Goal: Navigation & Orientation: Find specific page/section

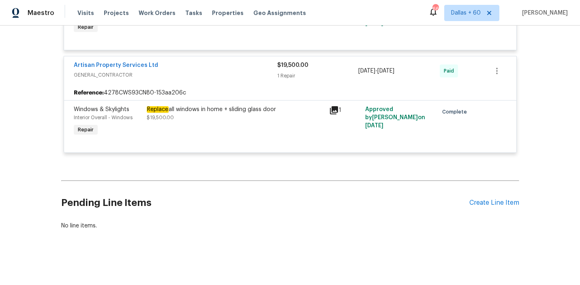
scroll to position [7782, 0]
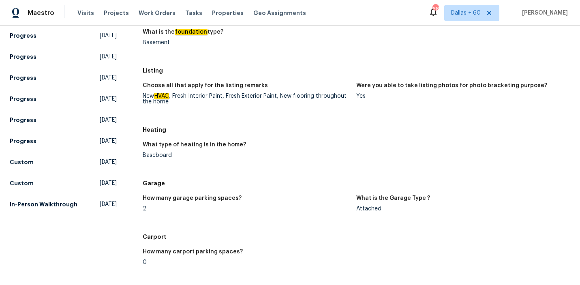
scroll to position [633, 0]
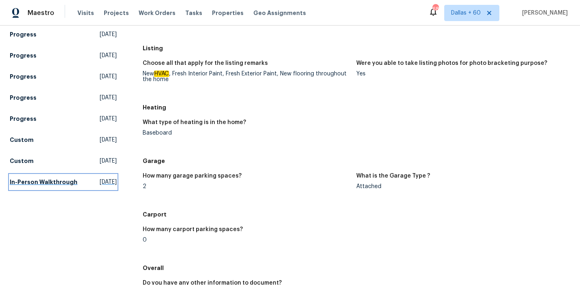
click at [31, 182] on h5 "In-Person Walkthrough" at bounding box center [44, 182] width 68 height 8
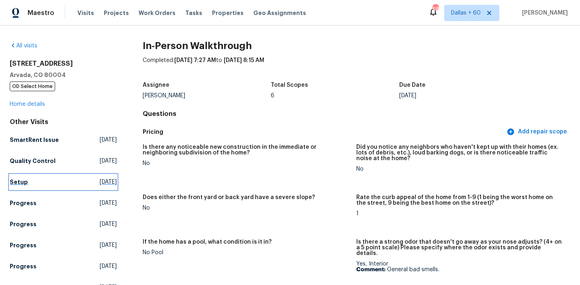
click at [16, 182] on h5 "Setup" at bounding box center [19, 182] width 18 height 8
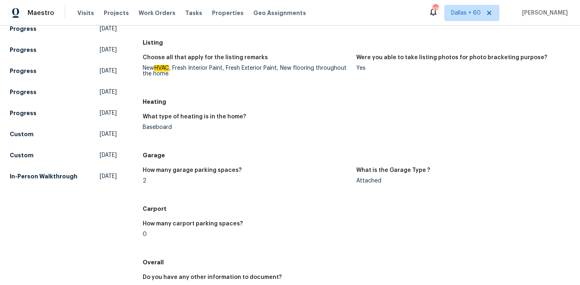
scroll to position [640, 0]
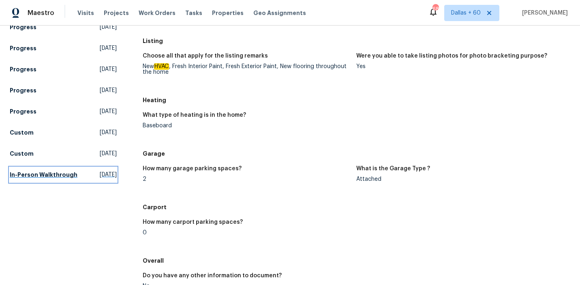
click at [47, 172] on h5 "In-Person Walkthrough" at bounding box center [44, 175] width 68 height 8
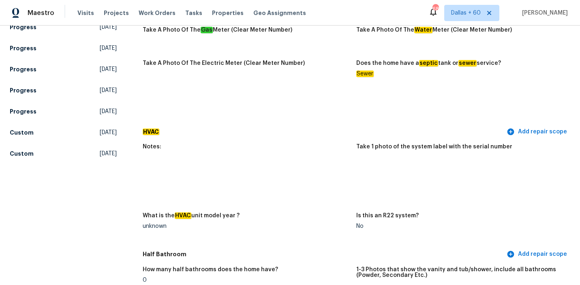
scroll to position [1517, 0]
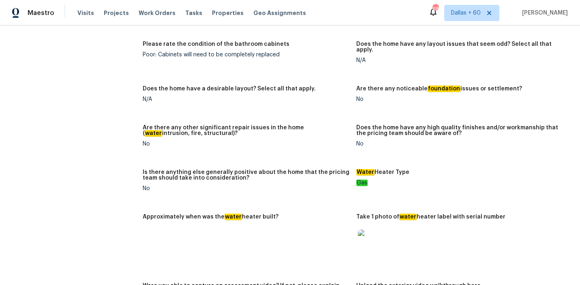
click at [374, 230] on img at bounding box center [371, 243] width 26 height 26
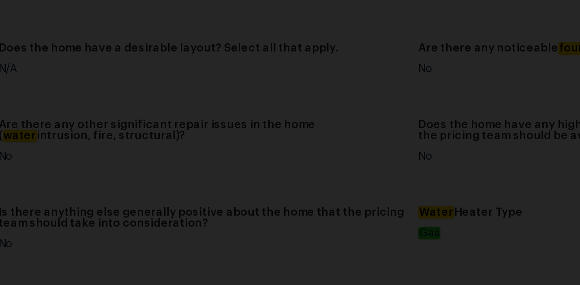
click at [301, 100] on img "Lightbox" at bounding box center [298, 76] width 520 height 255
click at [277, 214] on img "Lightbox" at bounding box center [292, 142] width 520 height 255
click at [267, 227] on img "Lightbox" at bounding box center [266, 240] width 520 height 255
click at [339, 155] on img "Lightbox" at bounding box center [266, 240] width 520 height 255
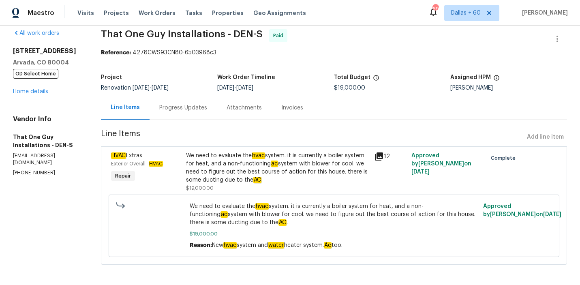
scroll to position [10, 0]
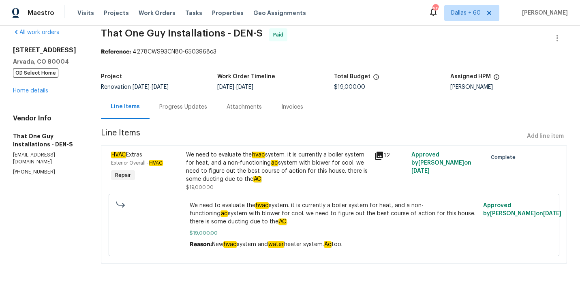
click at [225, 168] on div "We need to evaluate the hvac system. it is currently a boiler system for heat, …" at bounding box center [277, 167] width 183 height 32
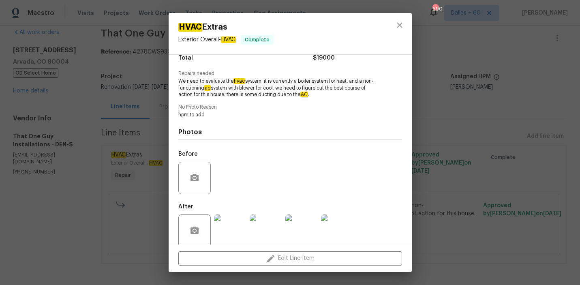
scroll to position [82, 0]
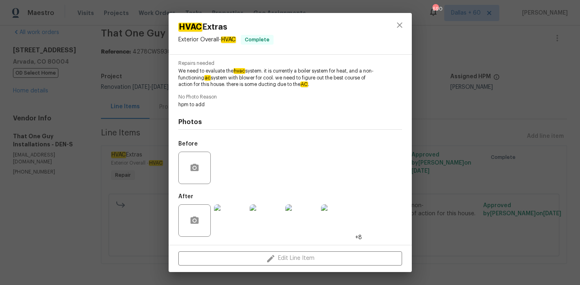
click at [220, 227] on img at bounding box center [230, 220] width 32 height 32
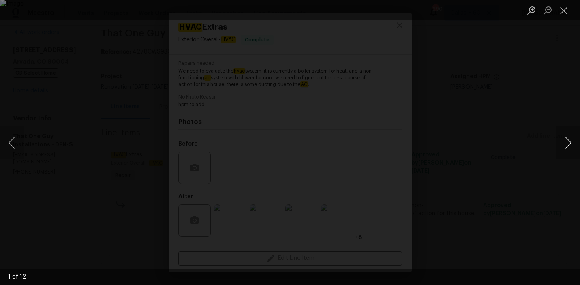
click at [565, 140] on button "Next image" at bounding box center [568, 143] width 24 height 32
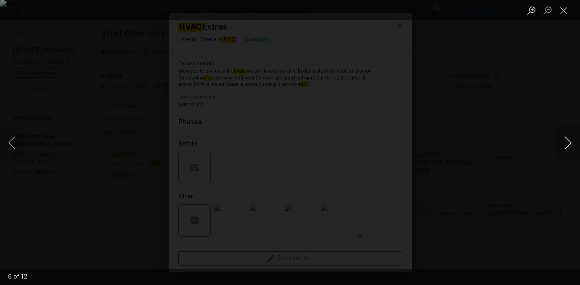
click at [565, 140] on button "Next image" at bounding box center [568, 143] width 24 height 32
click at [496, 152] on div "Lightbox" at bounding box center [290, 142] width 580 height 285
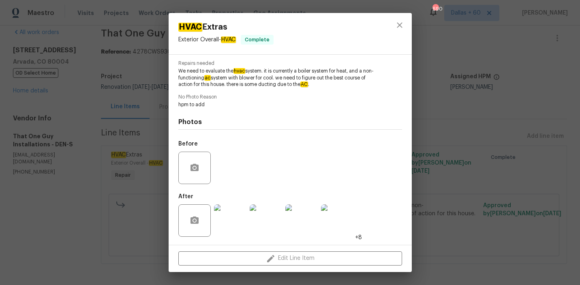
click at [66, 202] on div "HVAC Extras Exterior Overall - HVAC Complete Vendor That One Guy Installations …" at bounding box center [290, 142] width 580 height 285
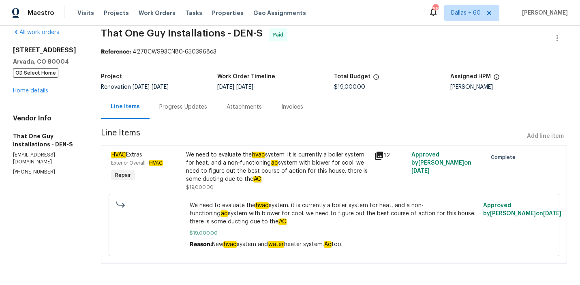
scroll to position [12, 0]
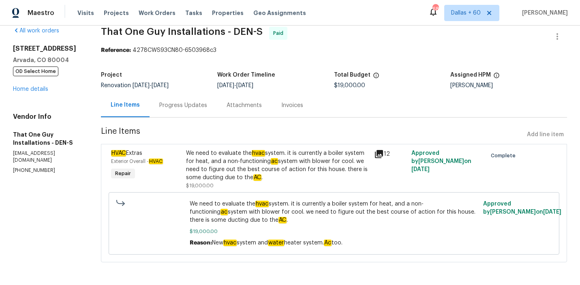
click at [201, 104] on div "Progress Updates" at bounding box center [183, 105] width 48 height 8
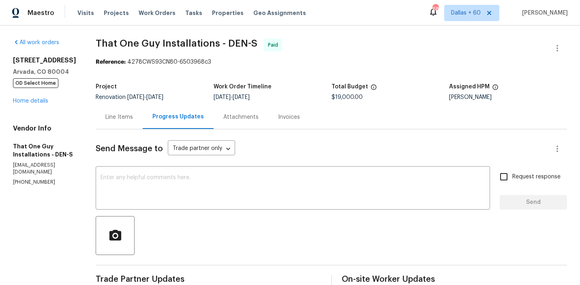
click at [105, 115] on div "Line Items" at bounding box center [119, 117] width 28 height 8
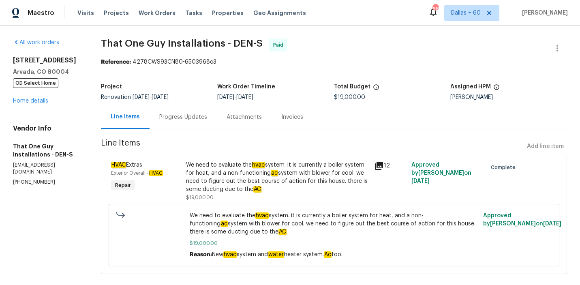
scroll to position [12, 0]
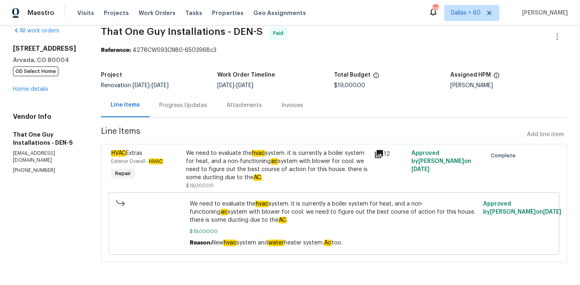
click at [266, 177] on div "We need to evaluate the hvac system. it is currently a boiler system for heat, …" at bounding box center [277, 165] width 183 height 32
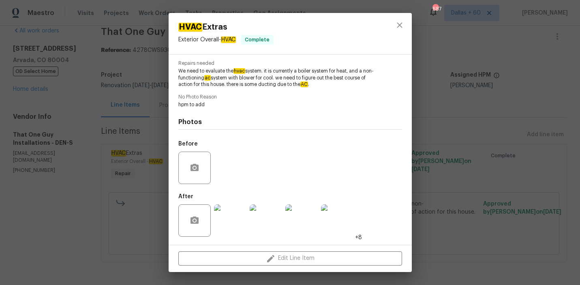
scroll to position [0, 0]
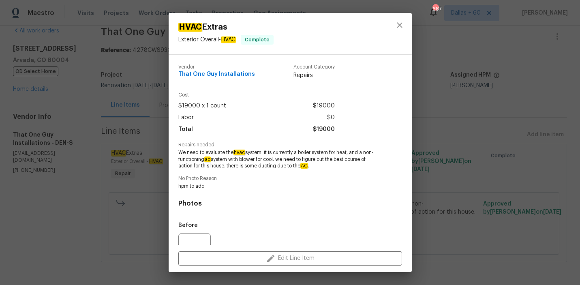
click at [63, 200] on div "HVAC Extras Exterior Overall - HVAC Complete Vendor That One Guy Installations …" at bounding box center [290, 142] width 580 height 285
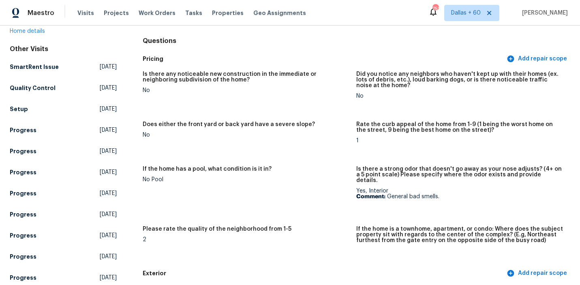
scroll to position [74, 0]
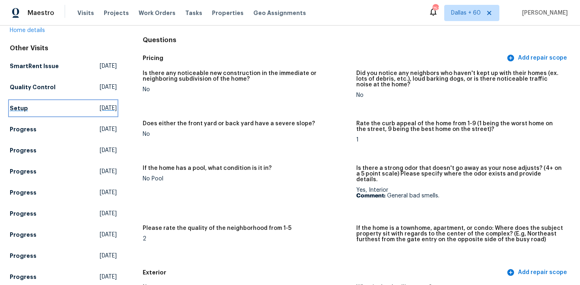
click at [26, 104] on h5 "Setup" at bounding box center [19, 108] width 18 height 8
